Goal: Check status

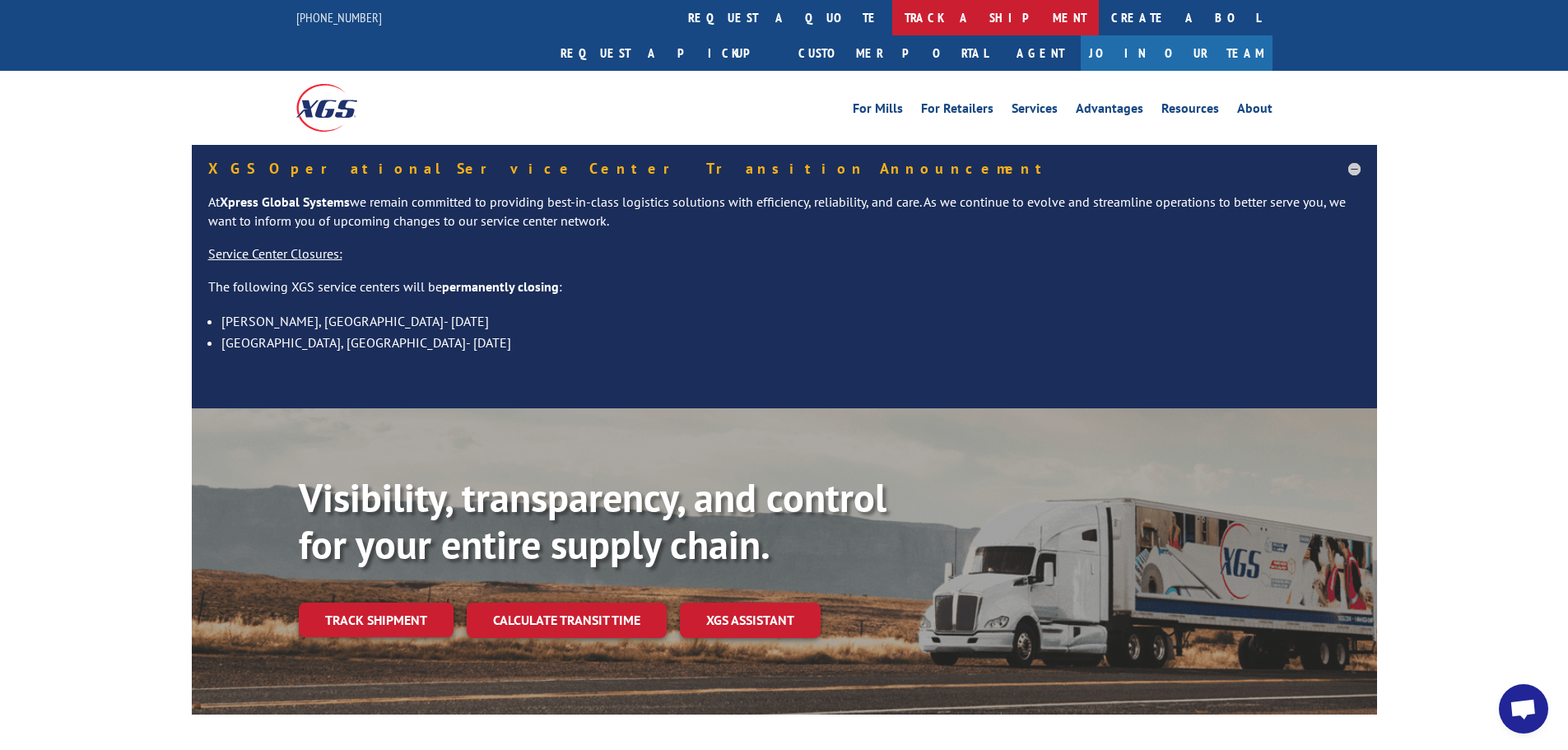
click at [892, 22] on link "track a shipment" at bounding box center [995, 17] width 207 height 35
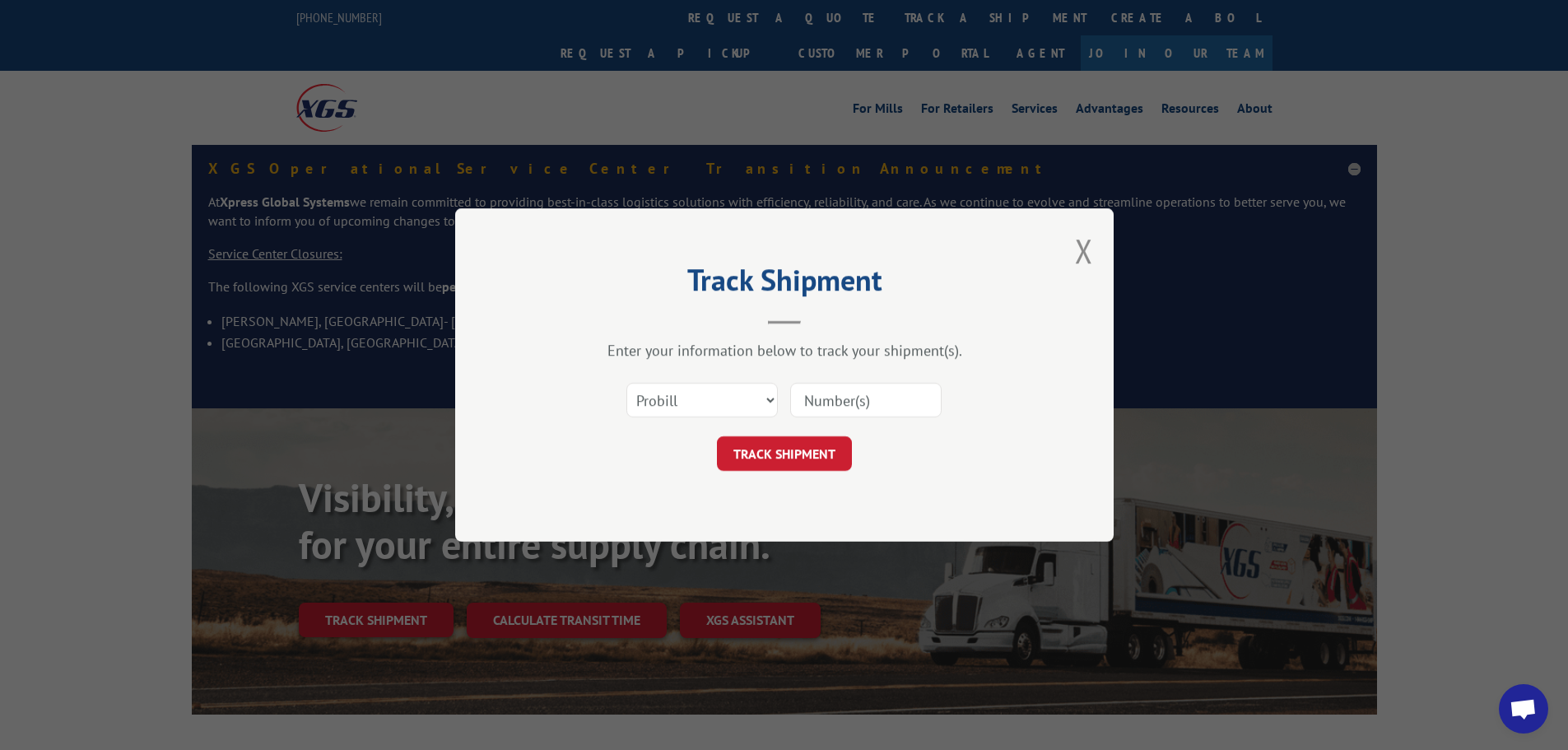
click at [842, 402] on input at bounding box center [865, 400] width 152 height 34
paste input "15333689"
type input "15333689"
click at [799, 457] on button "TRACK SHIPMENT" at bounding box center [784, 454] width 135 height 34
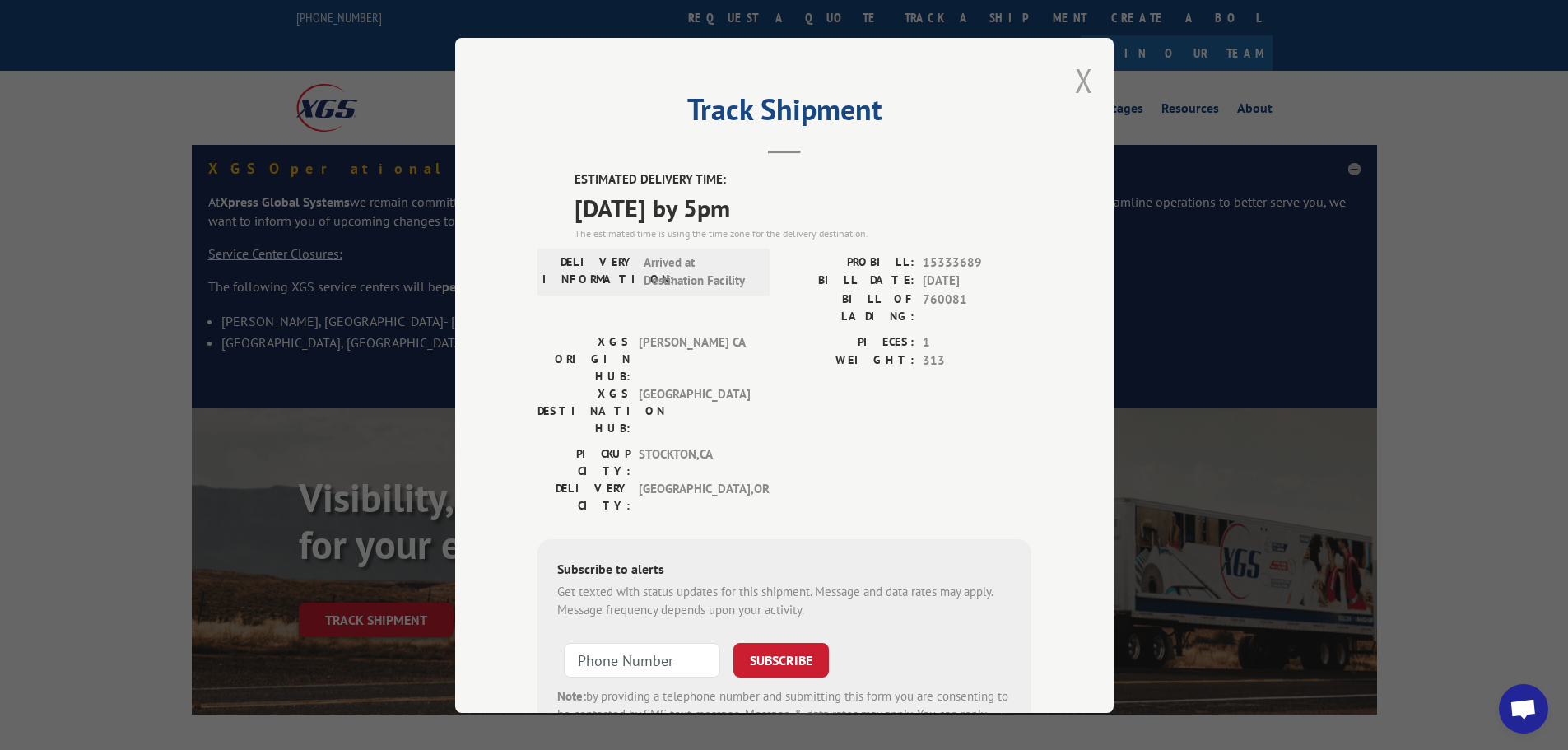
click at [1075, 76] on button "Close modal" at bounding box center [1083, 80] width 18 height 44
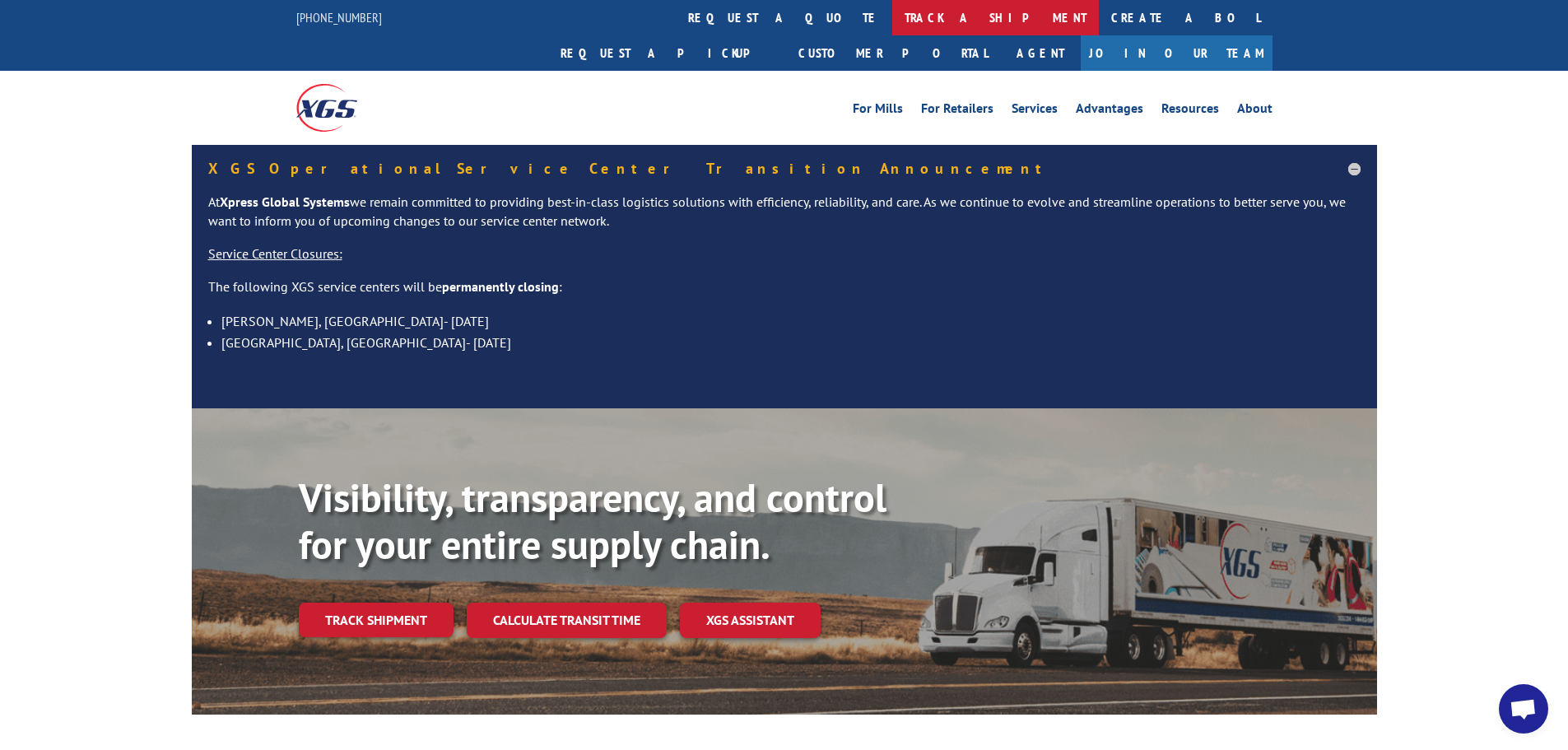
click at [892, 25] on link "track a shipment" at bounding box center [995, 17] width 207 height 35
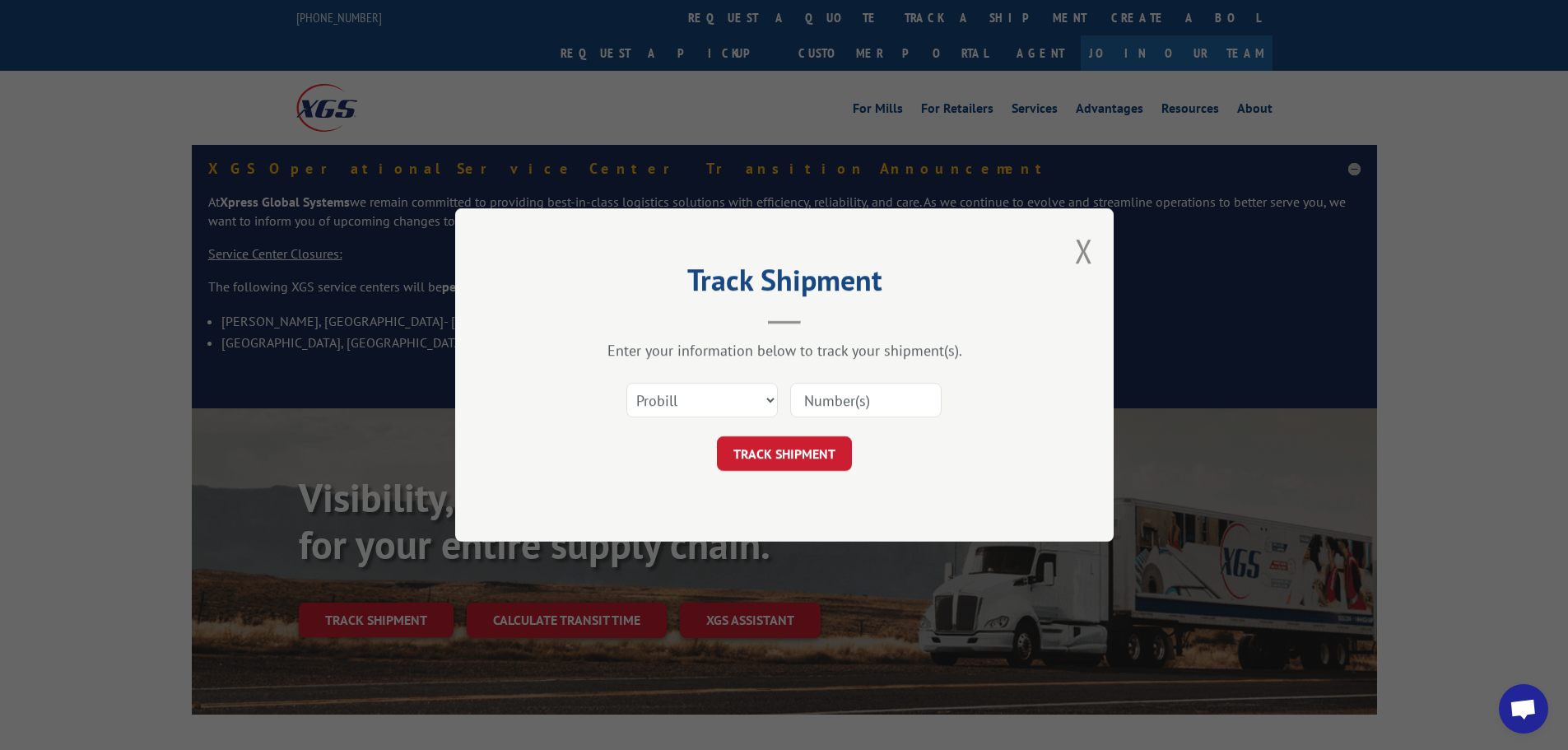
click at [870, 385] on div at bounding box center [865, 400] width 152 height 38
click at [859, 414] on input at bounding box center [865, 400] width 152 height 34
click at [828, 403] on input at bounding box center [865, 400] width 152 height 34
paste input "15333688"
type input "15333688"
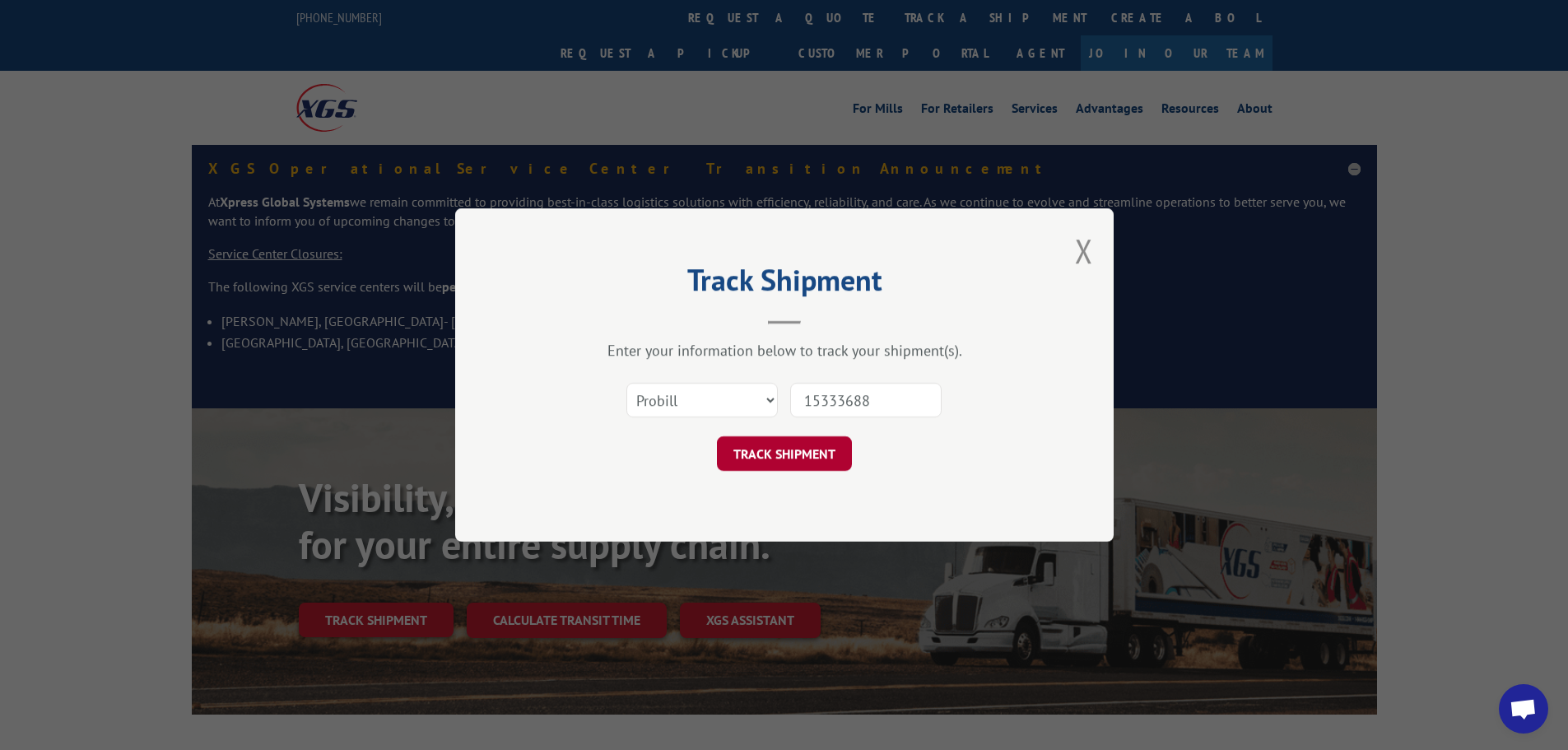
drag, startPoint x: 818, startPoint y: 445, endPoint x: 861, endPoint y: 423, distance: 48.3
click at [818, 446] on button "TRACK SHIPMENT" at bounding box center [784, 454] width 135 height 34
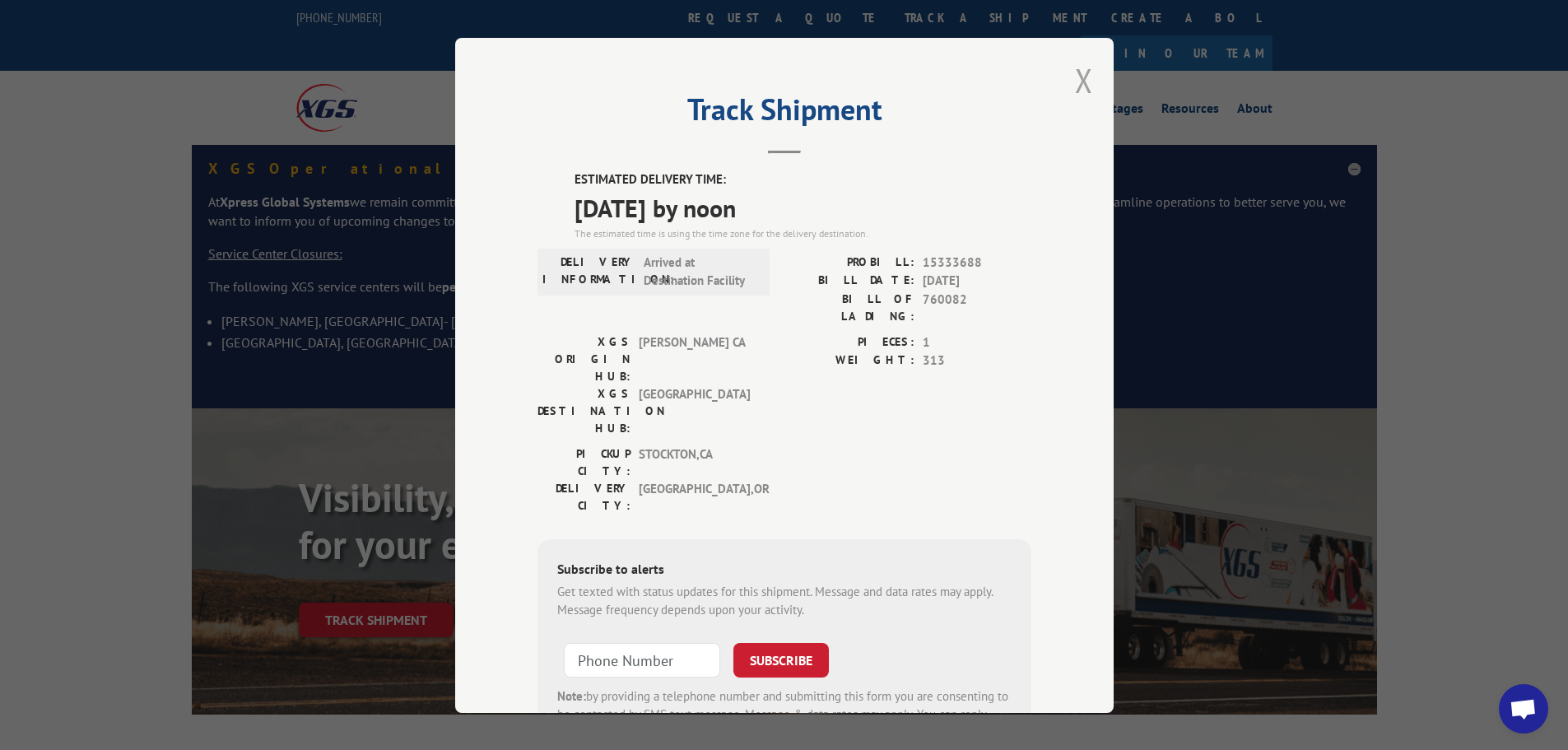
click at [1082, 77] on button "Close modal" at bounding box center [1083, 80] width 18 height 44
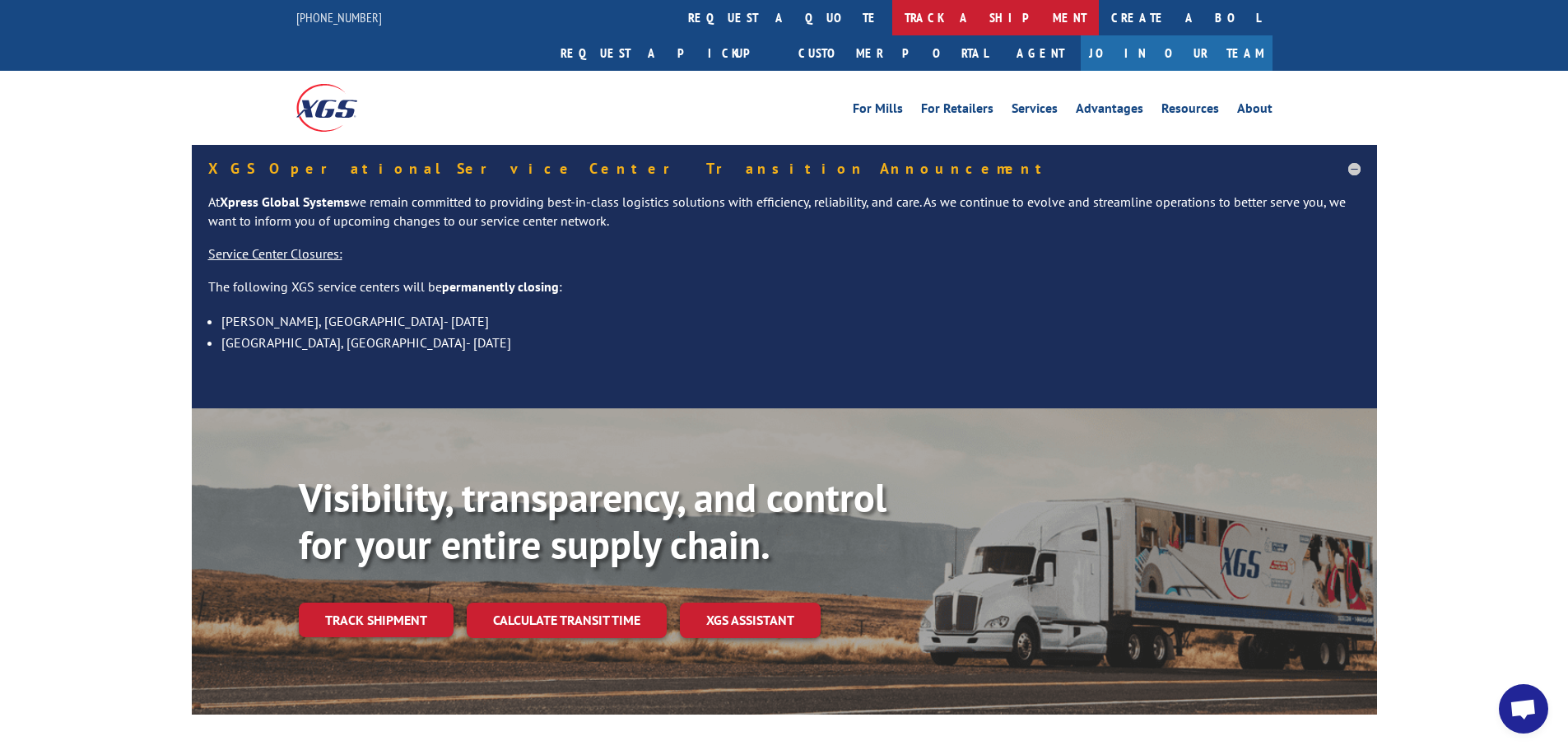
click at [892, 20] on link "track a shipment" at bounding box center [995, 17] width 207 height 35
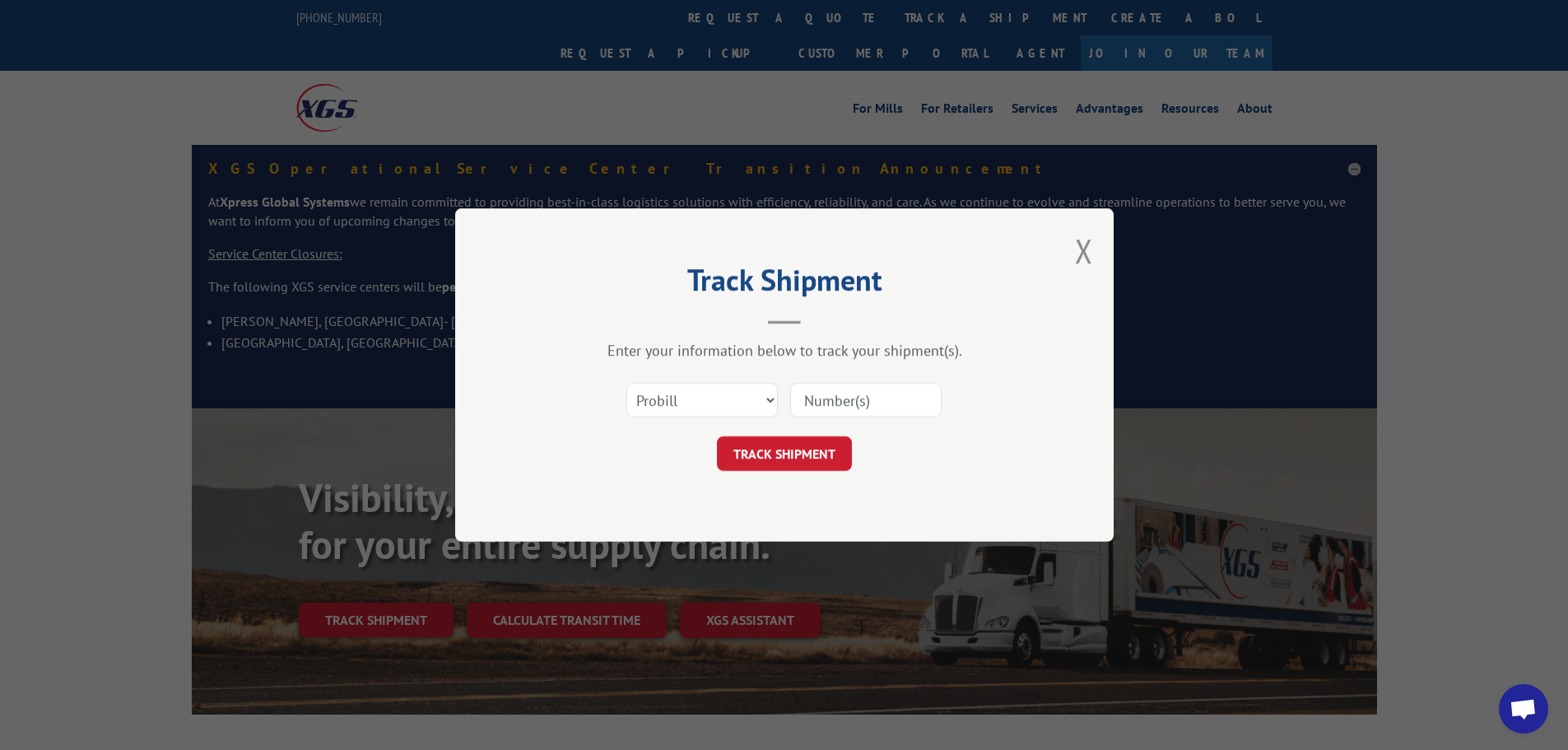
click at [848, 395] on input at bounding box center [865, 400] width 152 height 34
paste input "15333687"
type input "15333687"
click at [797, 447] on button "TRACK SHIPMENT" at bounding box center [784, 454] width 135 height 34
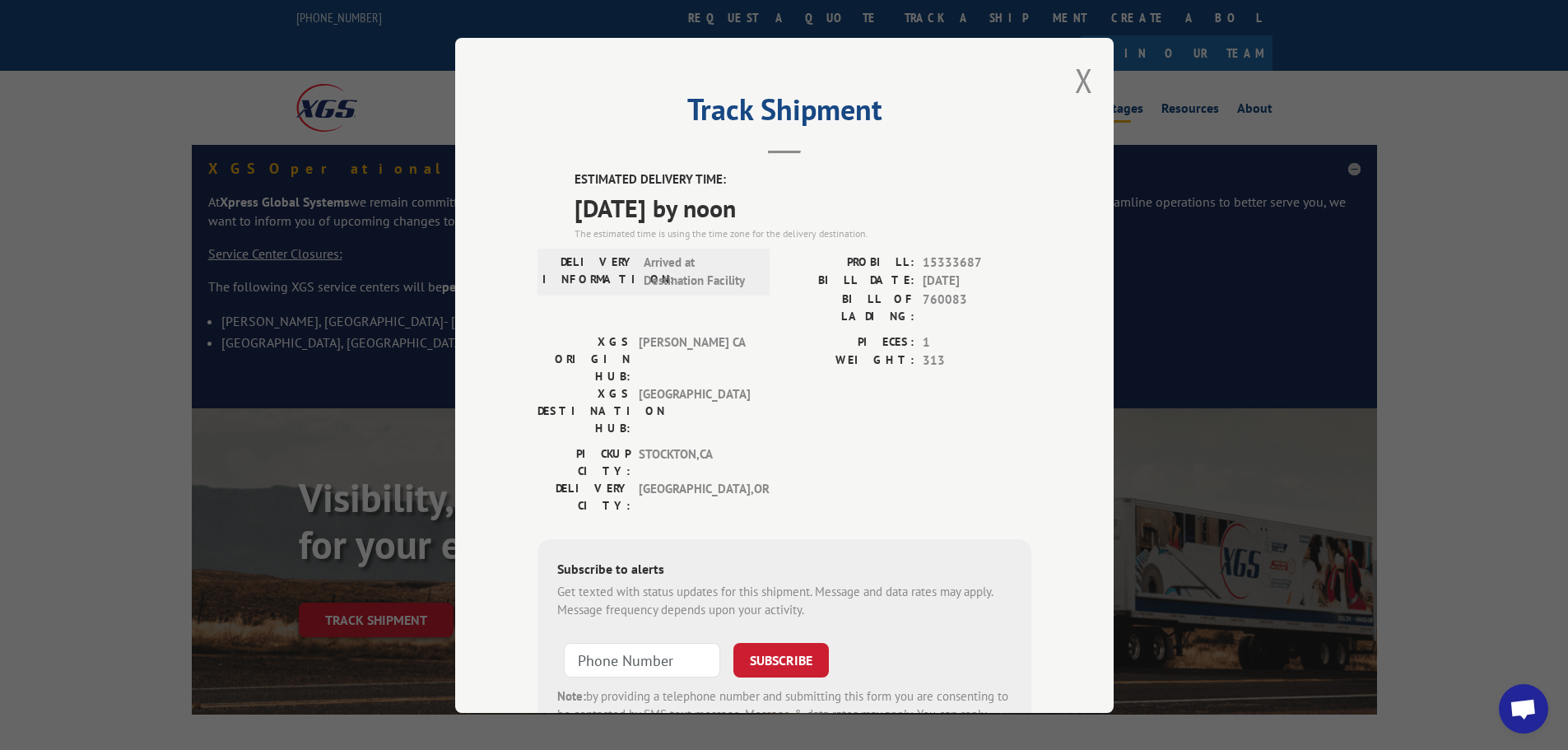
click at [1084, 81] on button "Close modal" at bounding box center [1083, 80] width 18 height 44
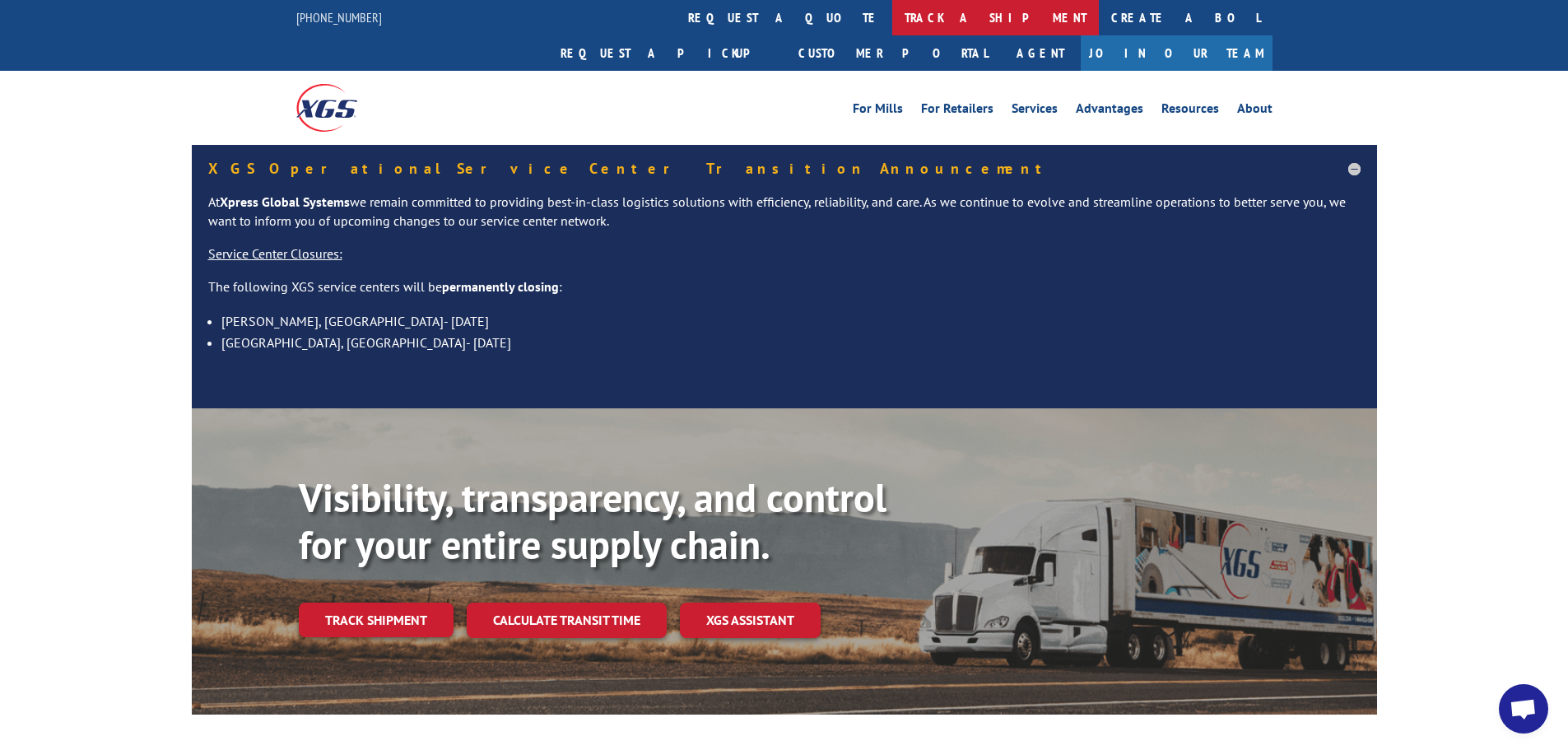
click at [892, 16] on link "track a shipment" at bounding box center [995, 17] width 207 height 35
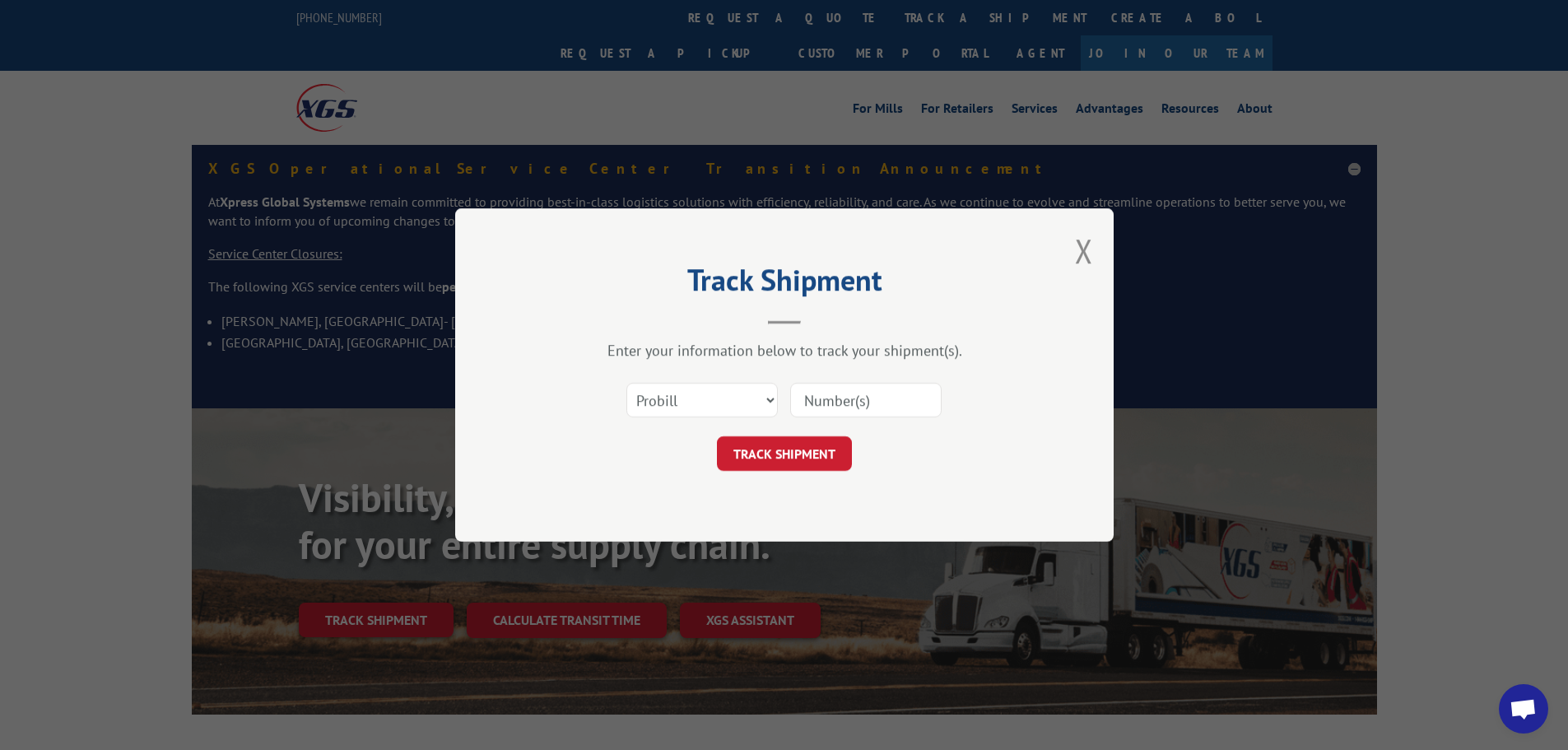
click at [835, 385] on input at bounding box center [865, 400] width 152 height 34
paste input "15333686"
type input "15333686"
drag, startPoint x: 793, startPoint y: 459, endPoint x: 828, endPoint y: 452, distance: 35.7
click at [802, 457] on button "TRACK SHIPMENT" at bounding box center [784, 454] width 135 height 34
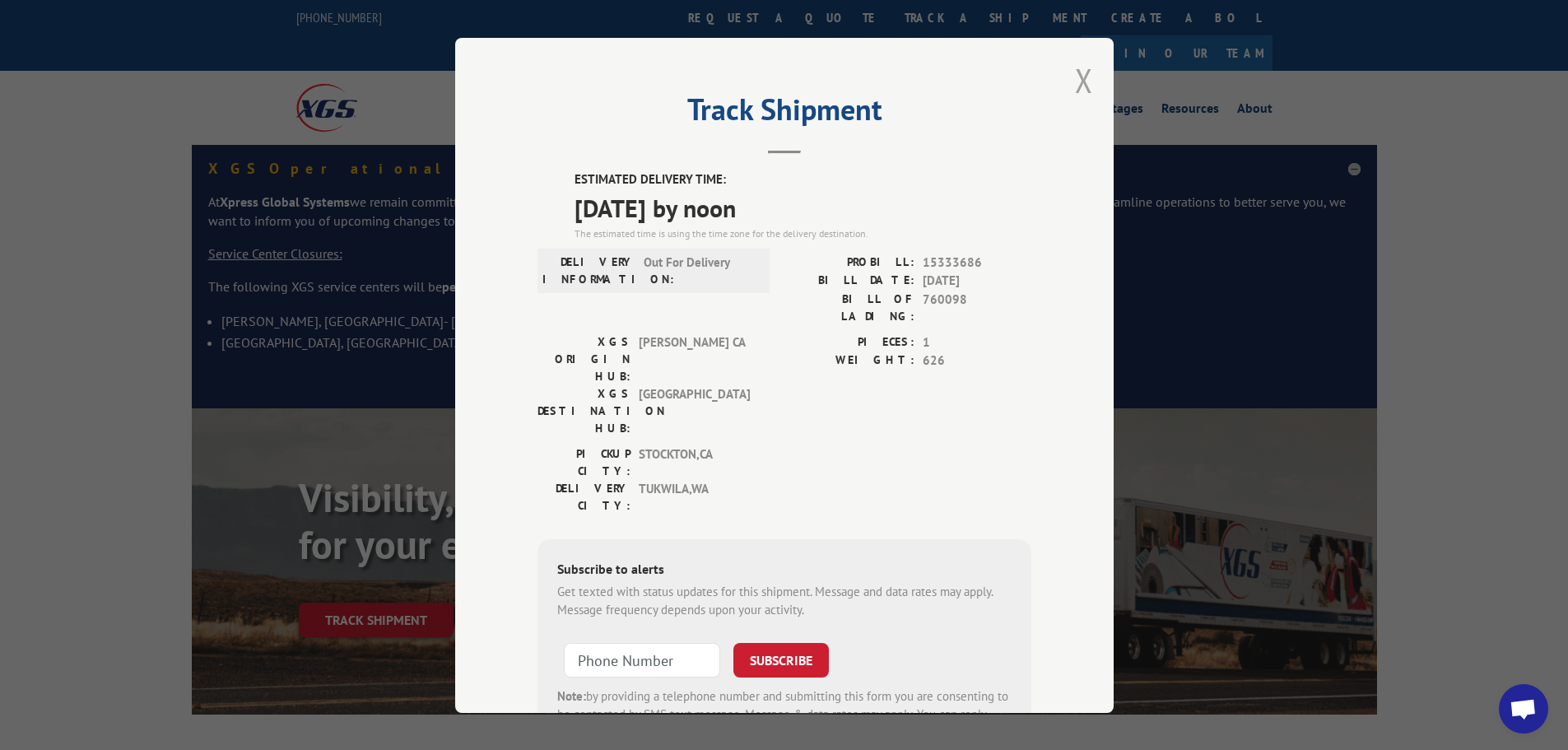
click at [1075, 82] on button "Close modal" at bounding box center [1083, 80] width 18 height 44
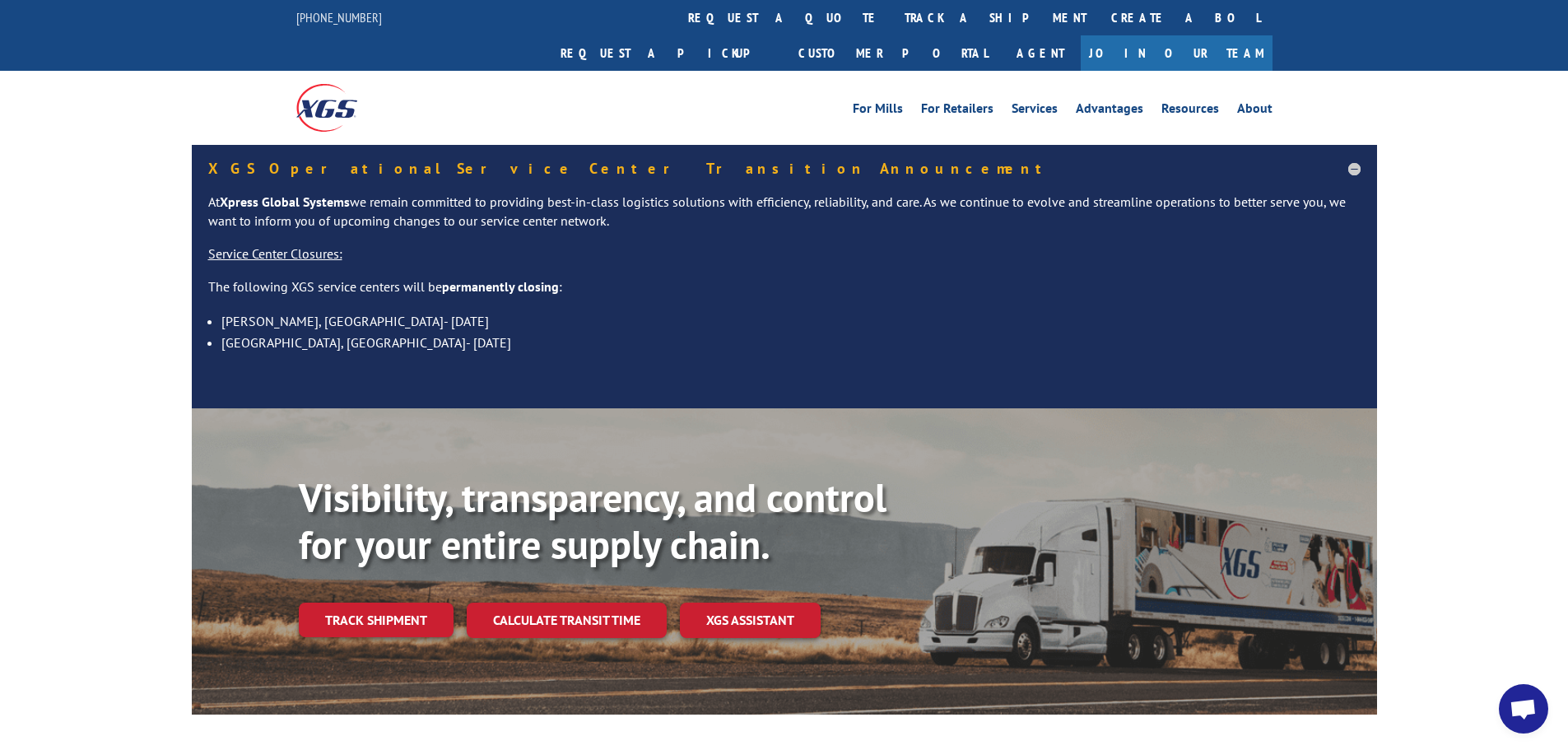
drag, startPoint x: 746, startPoint y: 13, endPoint x: 766, endPoint y: 35, distance: 29.7
click at [892, 13] on link "track a shipment" at bounding box center [995, 17] width 207 height 35
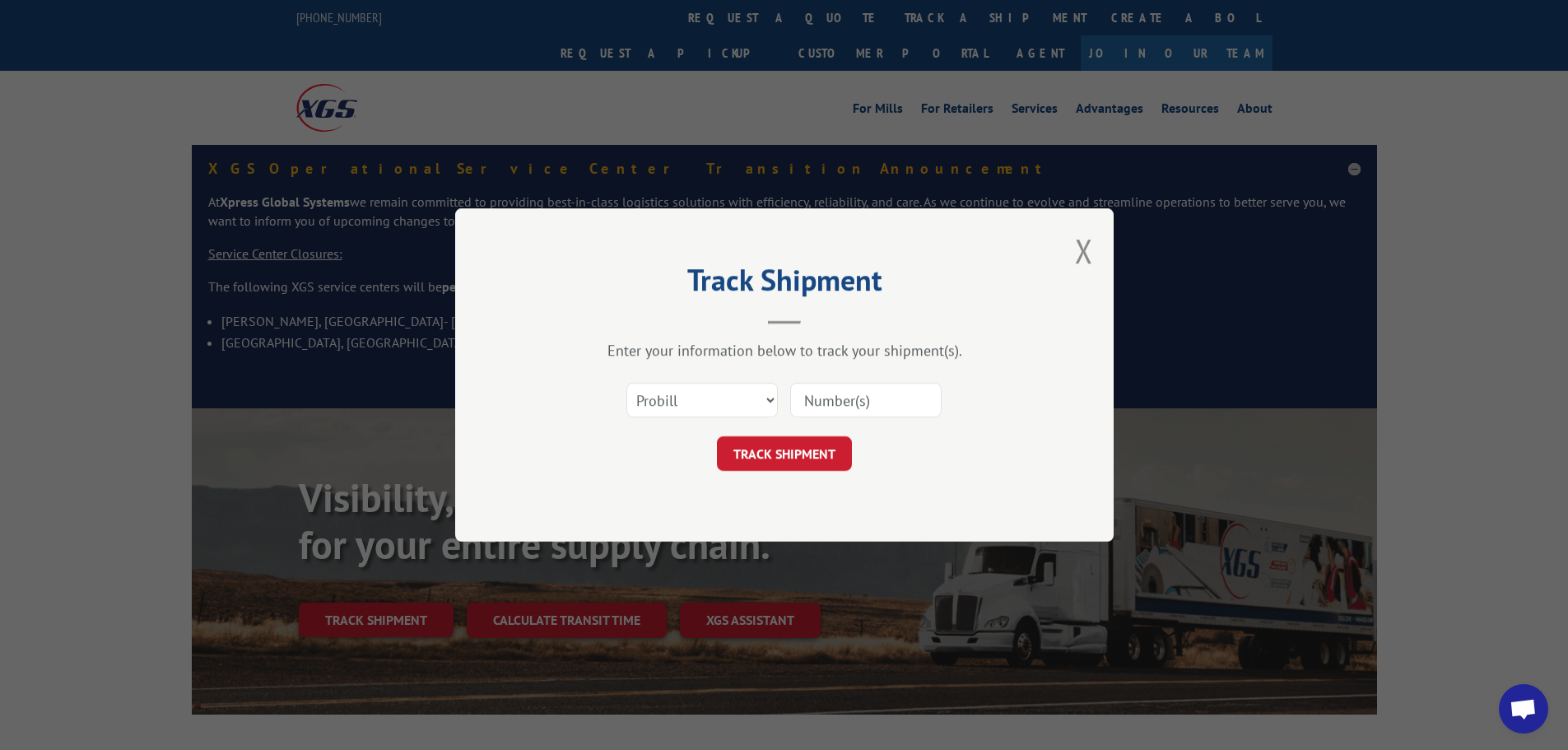
paste input "15333685"
type input "15333685"
click at [797, 456] on button "TRACK SHIPMENT" at bounding box center [784, 454] width 135 height 34
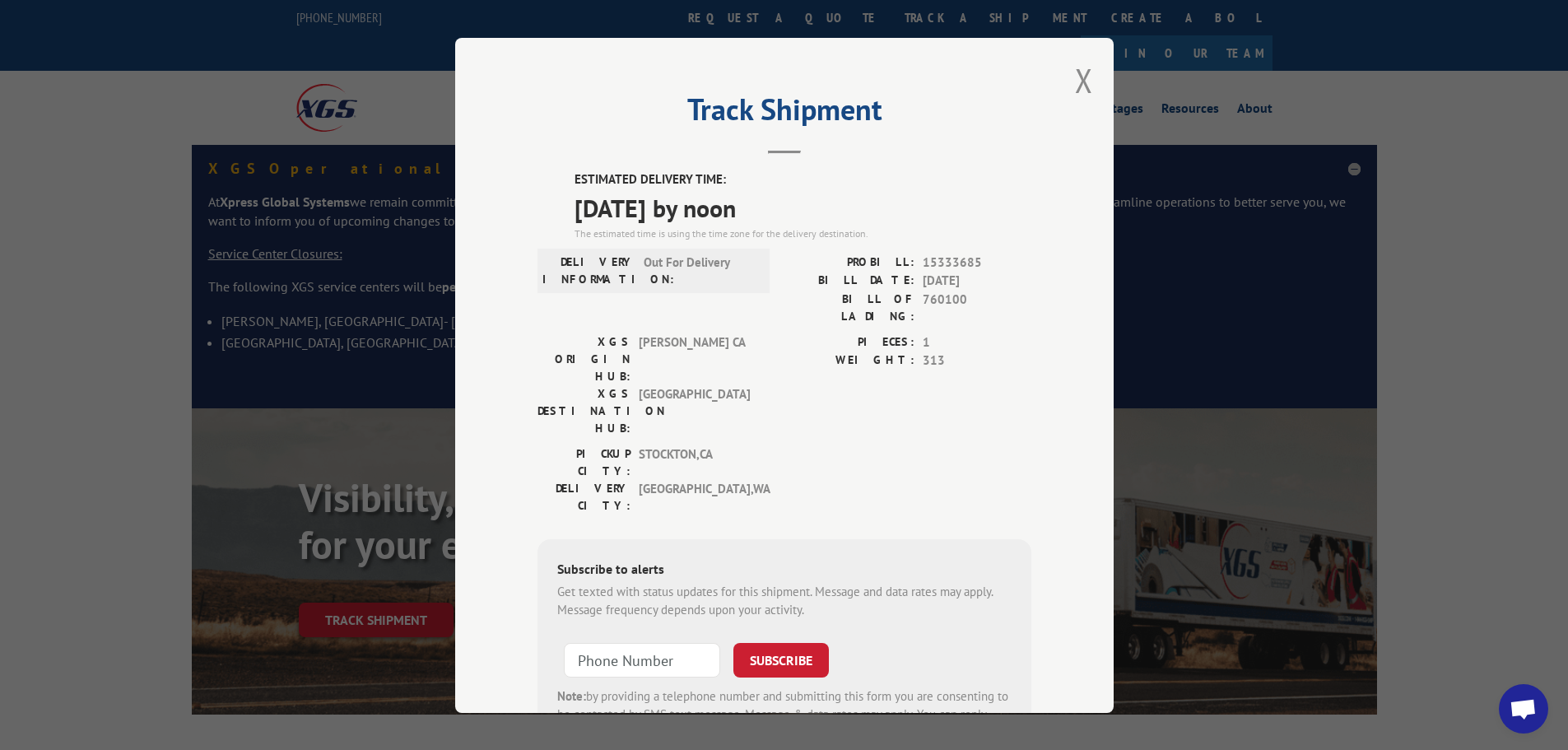
drag, startPoint x: 1072, startPoint y: 71, endPoint x: 1348, endPoint y: 116, distance: 279.6
click at [1079, 73] on button "Close modal" at bounding box center [1083, 80] width 18 height 44
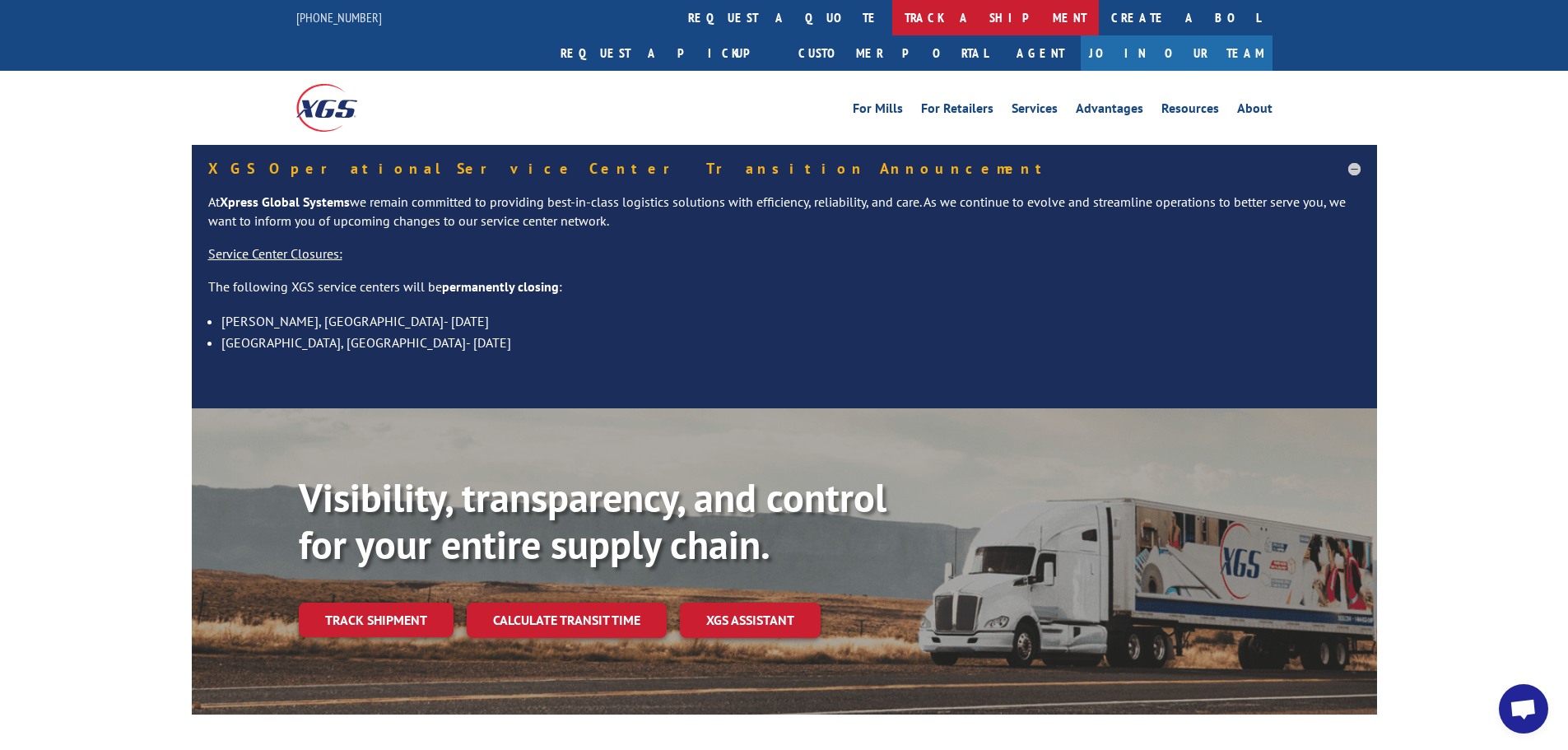
click at [892, 26] on link "track a shipment" at bounding box center [995, 17] width 207 height 35
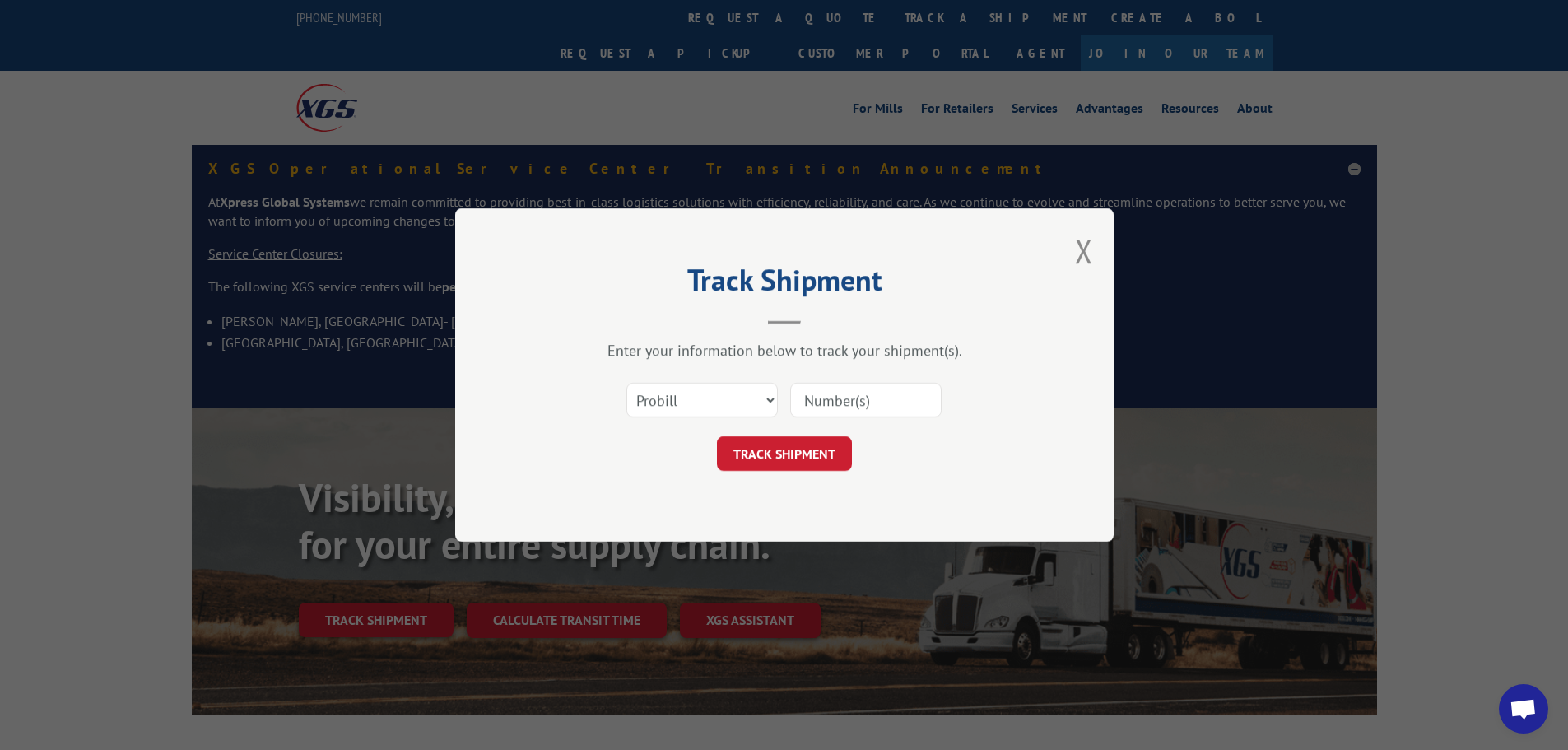
paste input "15333692"
type input "15333692"
click at [799, 439] on button "TRACK SHIPMENT" at bounding box center [784, 454] width 135 height 34
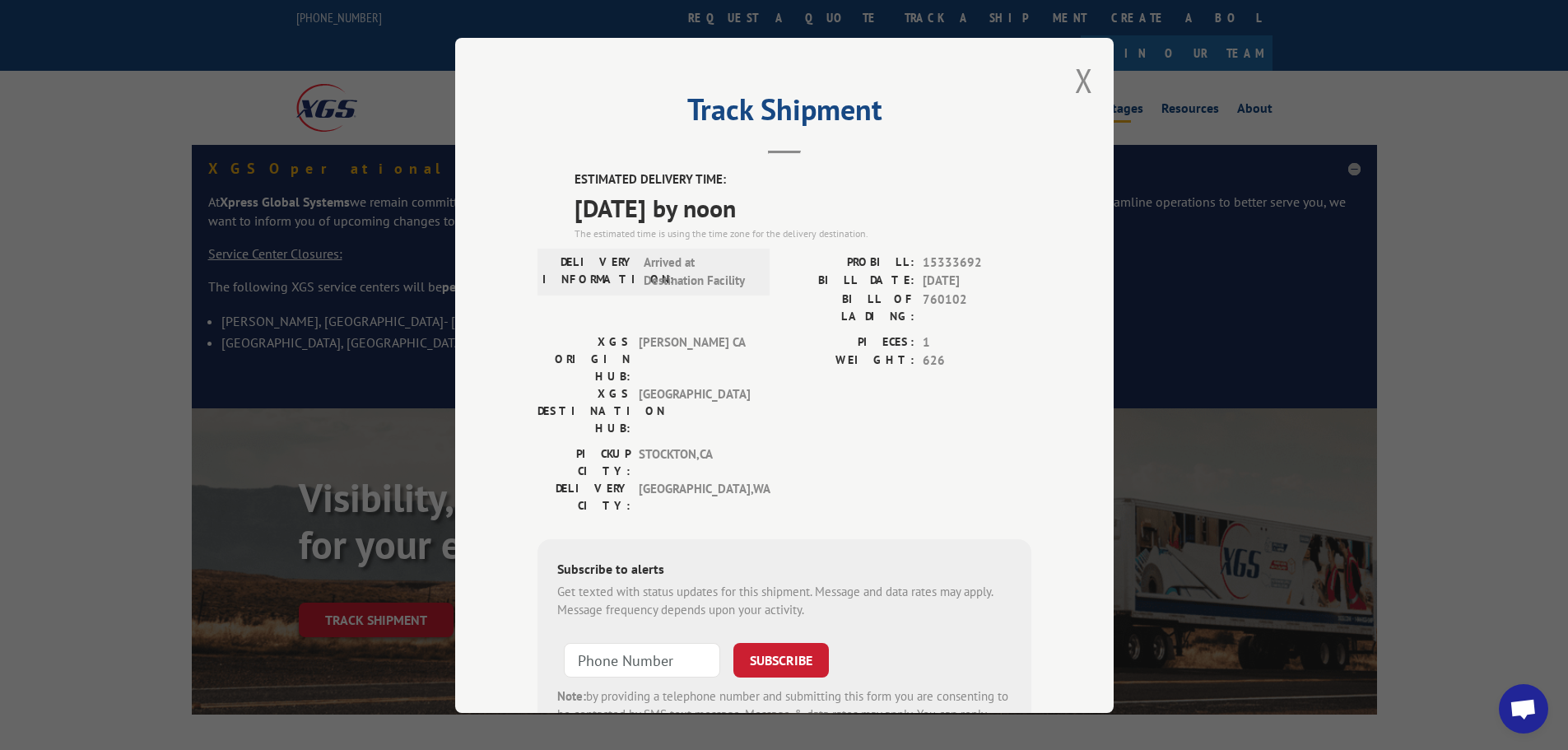
click at [1085, 80] on button "Close modal" at bounding box center [1083, 80] width 18 height 44
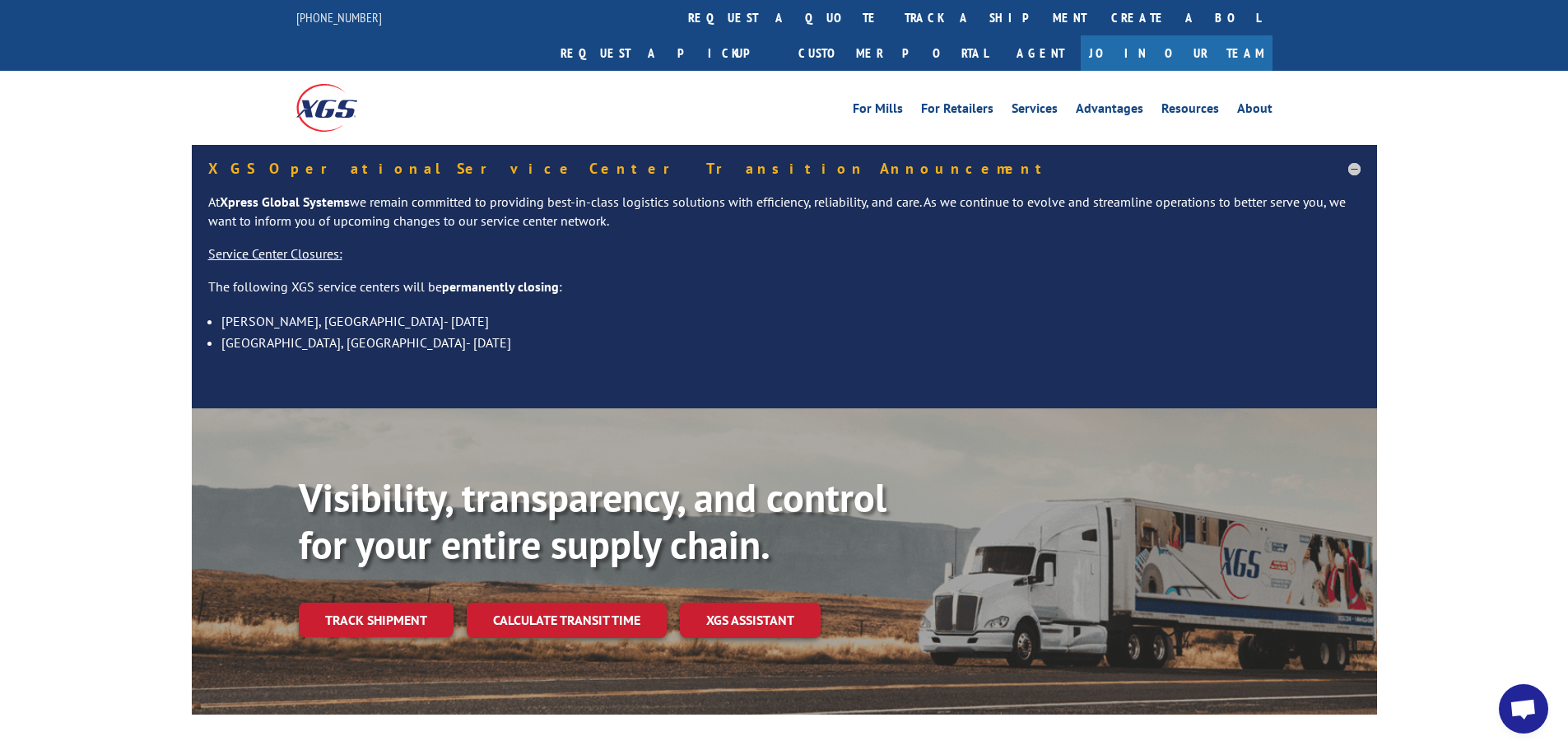
click at [892, 21] on link "track a shipment" at bounding box center [995, 17] width 207 height 35
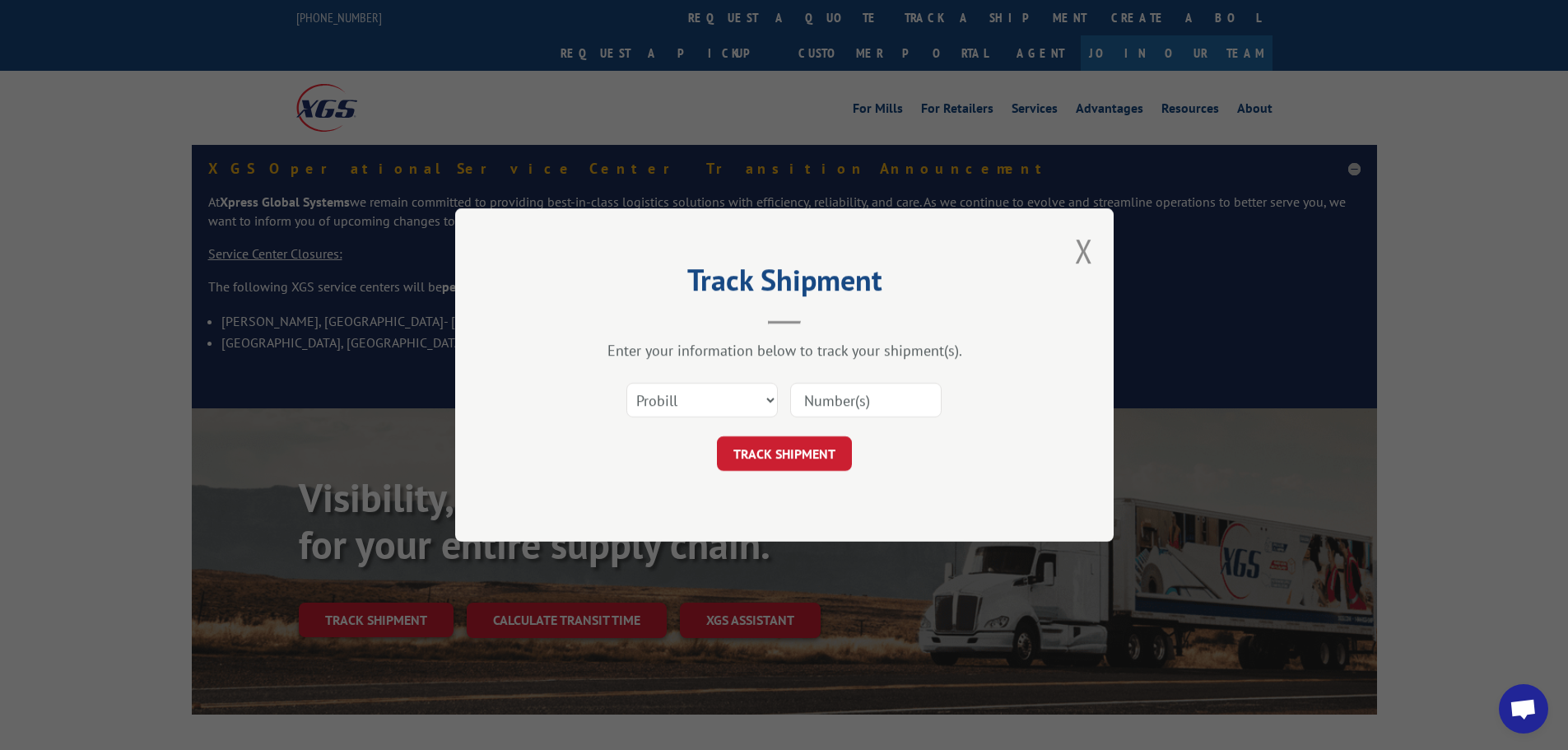
click at [824, 392] on input at bounding box center [865, 400] width 152 height 34
paste input "15333691"
type input "15333691"
click at [809, 451] on button "TRACK SHIPMENT" at bounding box center [784, 454] width 135 height 34
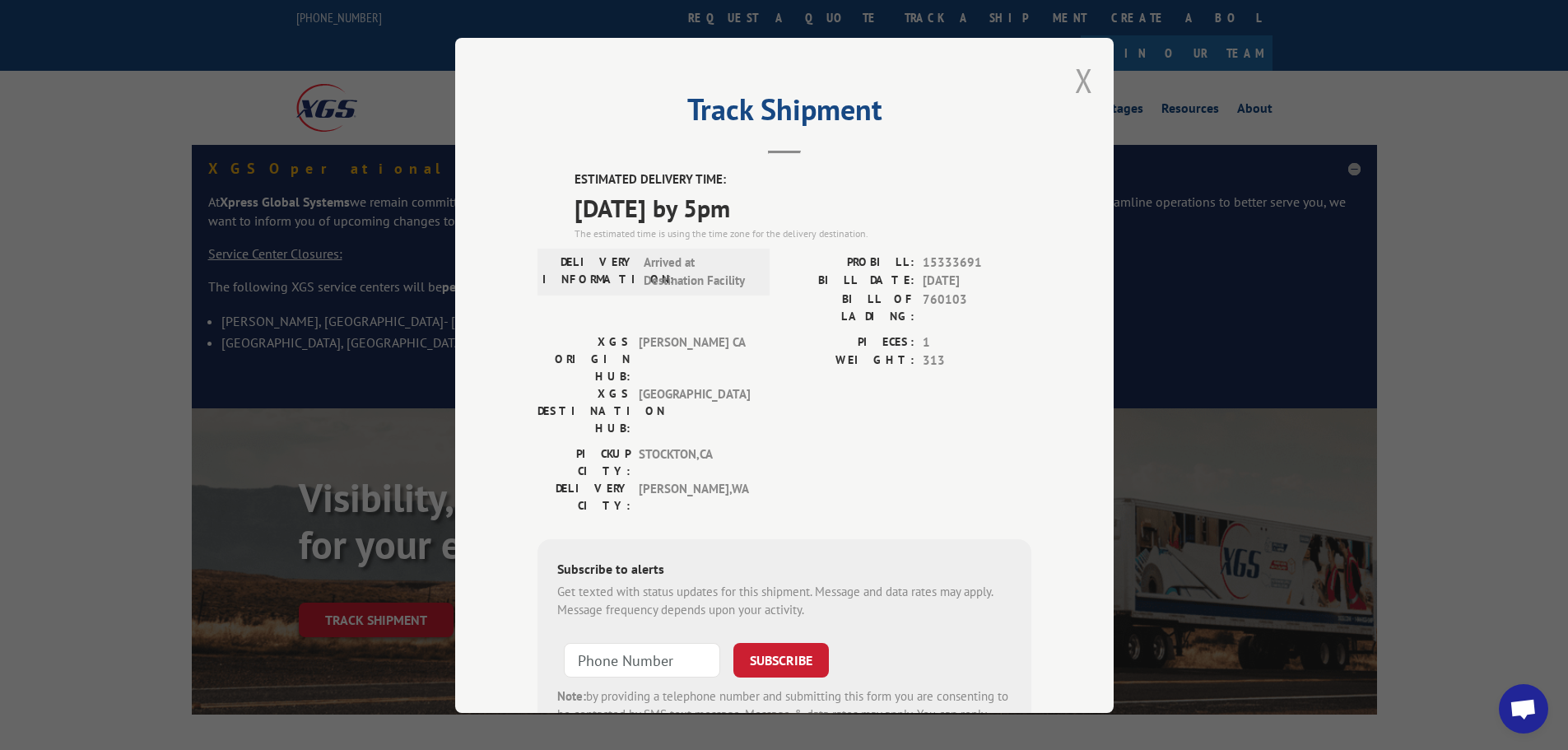
click at [1076, 77] on button "Close modal" at bounding box center [1083, 80] width 18 height 44
